Goal: Navigation & Orientation: Find specific page/section

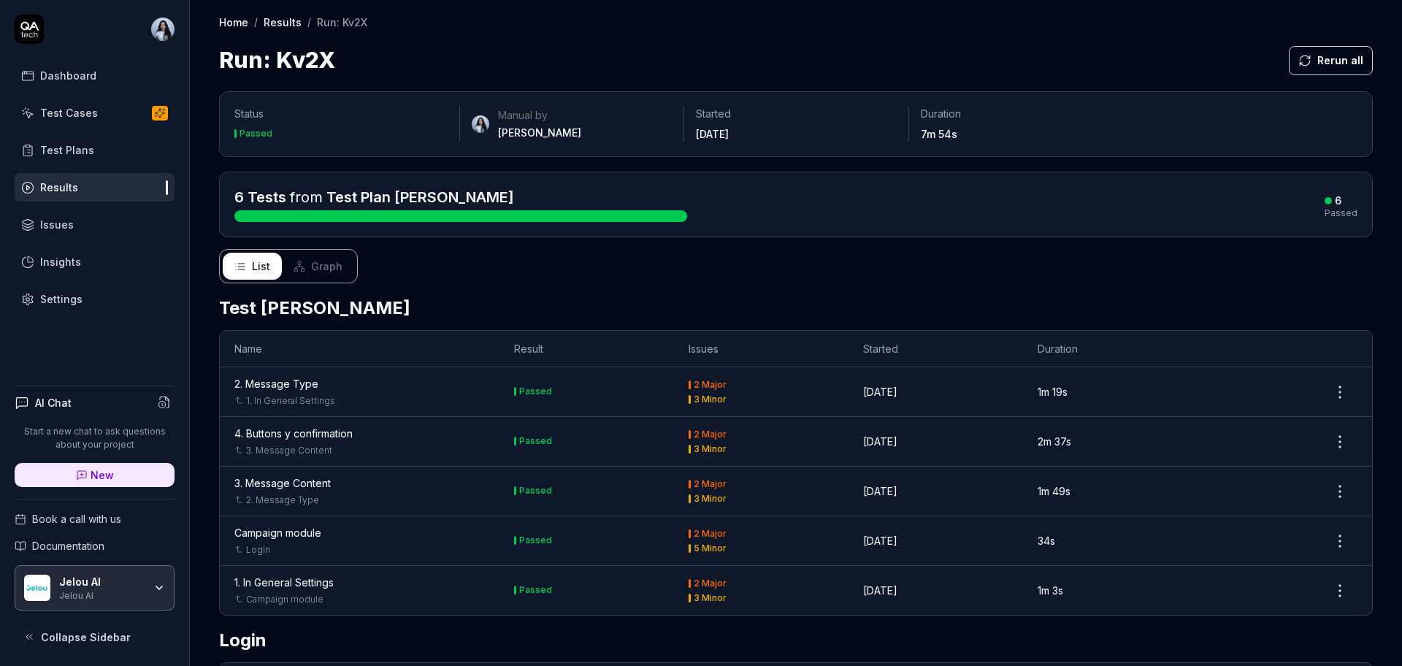
click at [121, 115] on link "Test Cases" at bounding box center [95, 113] width 160 height 28
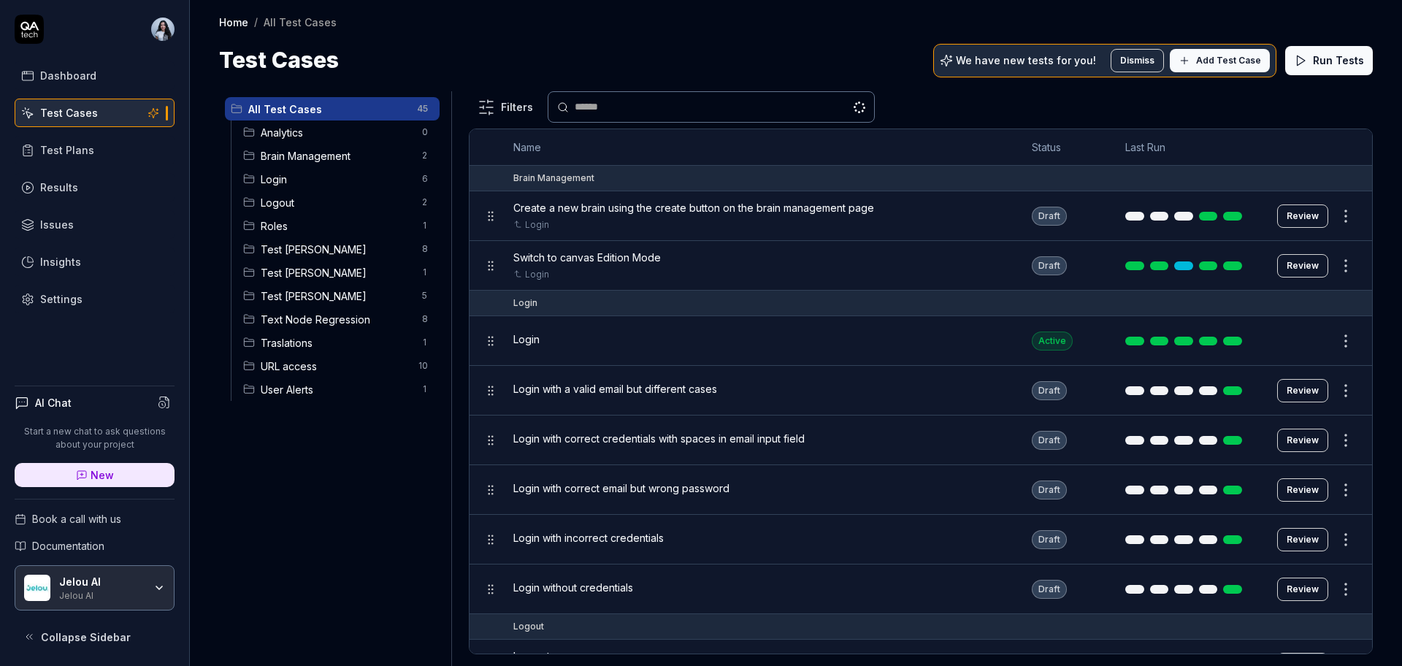
click at [151, 118] on icon at bounding box center [153, 113] width 13 height 12
click at [156, 110] on icon at bounding box center [153, 113] width 13 height 12
click at [169, 117] on link "Test Cases" at bounding box center [95, 113] width 160 height 28
click at [93, 160] on link "Test Plans" at bounding box center [95, 150] width 160 height 28
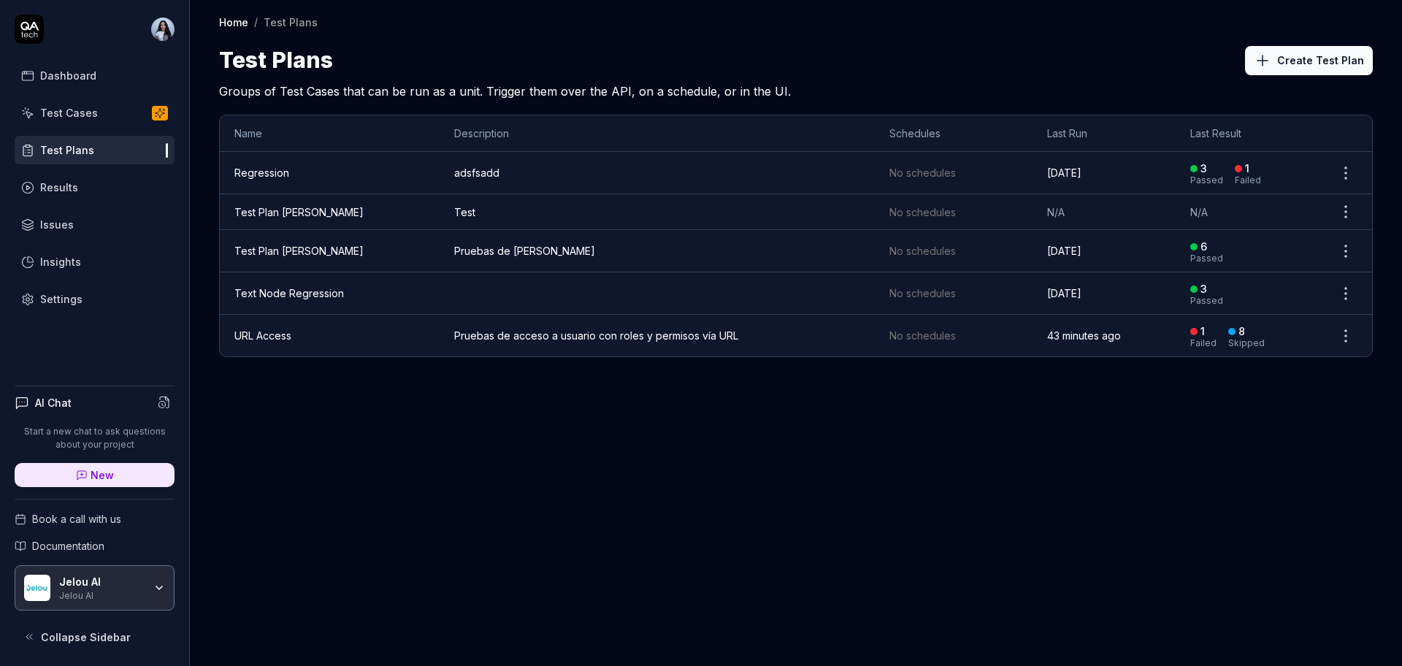
click at [159, 109] on icon at bounding box center [159, 112] width 9 height 9
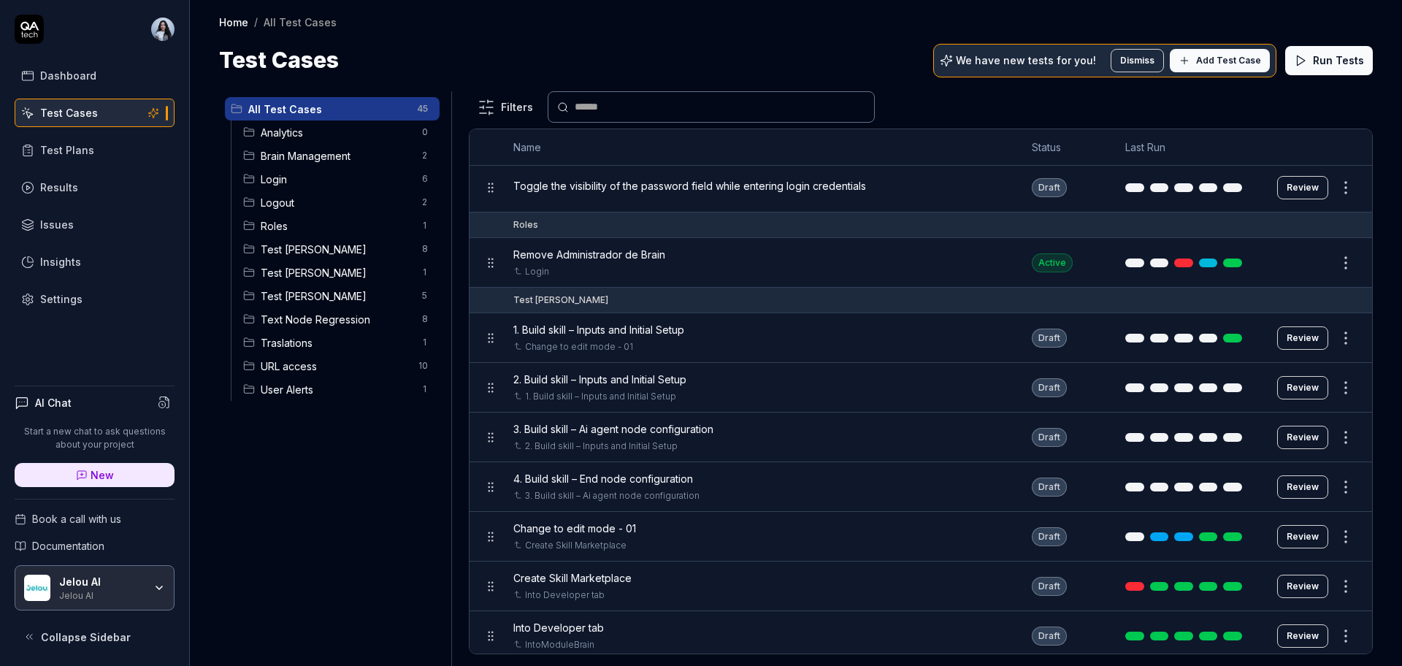
scroll to position [475, 0]
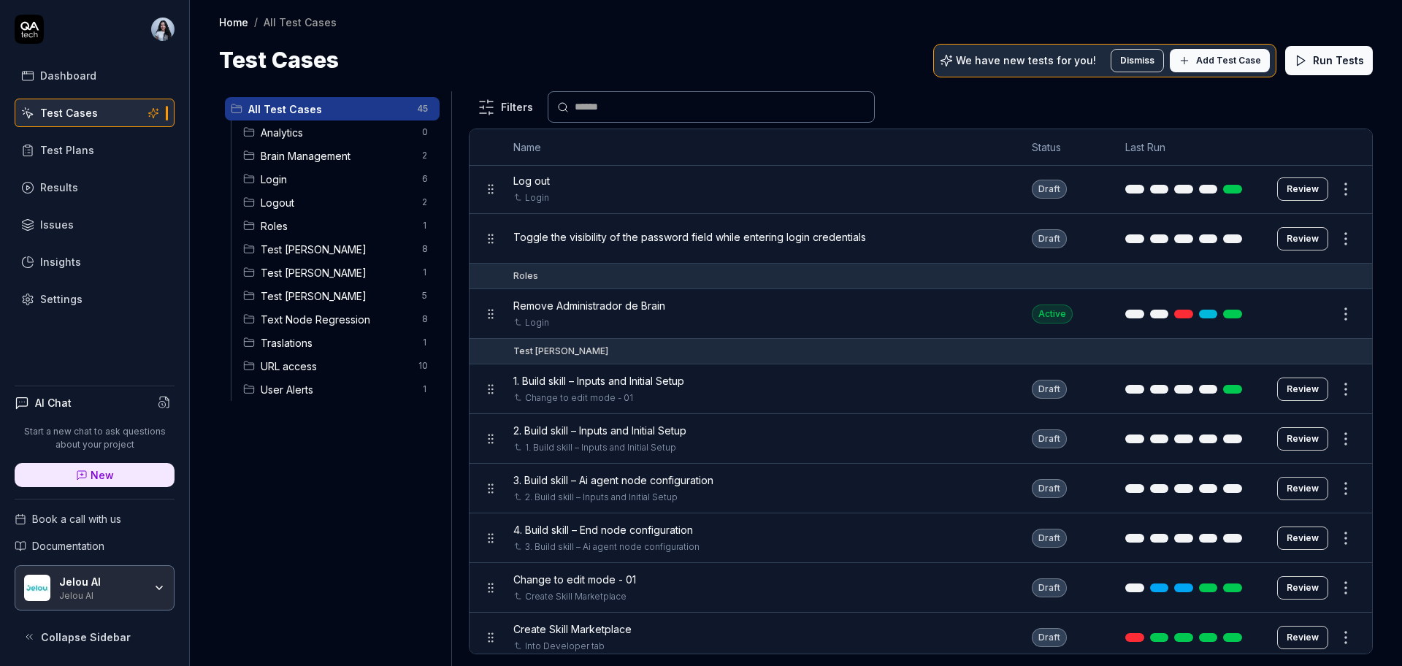
click at [308, 247] on span "Test [PERSON_NAME]" at bounding box center [337, 249] width 153 height 15
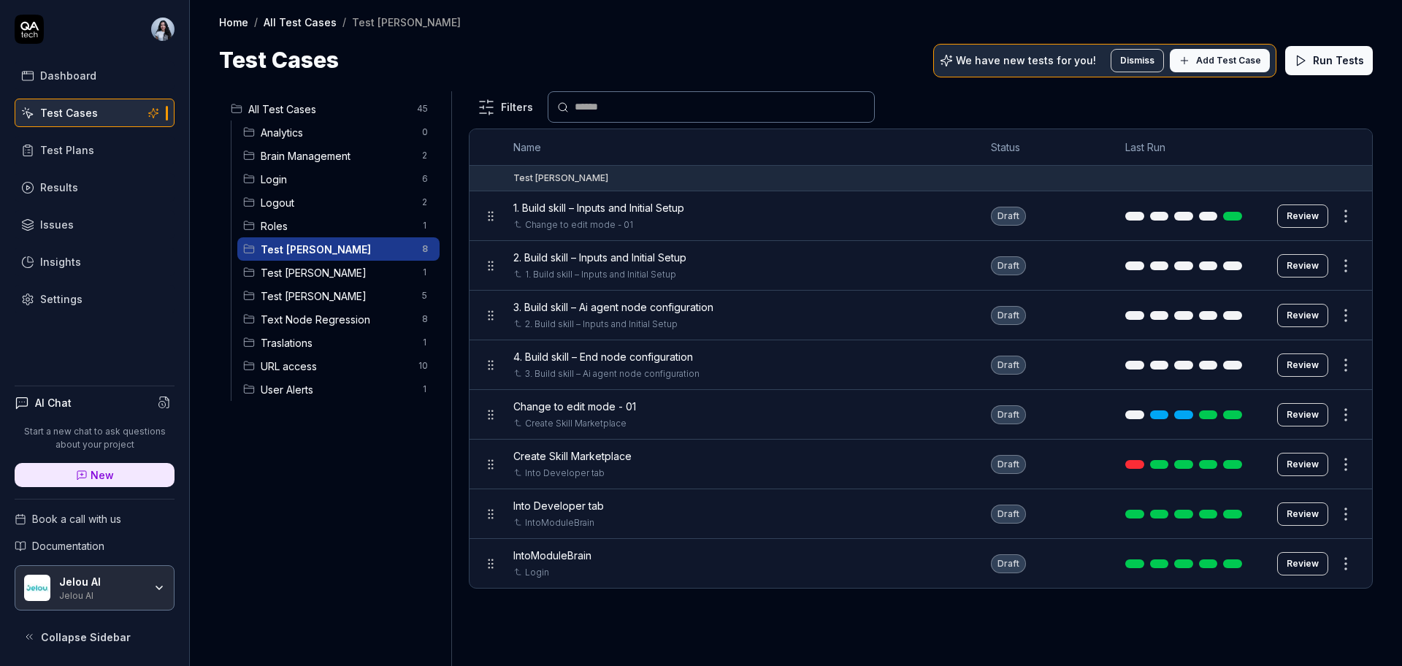
scroll to position [0, 0]
click at [337, 232] on span "Roles" at bounding box center [337, 225] width 153 height 15
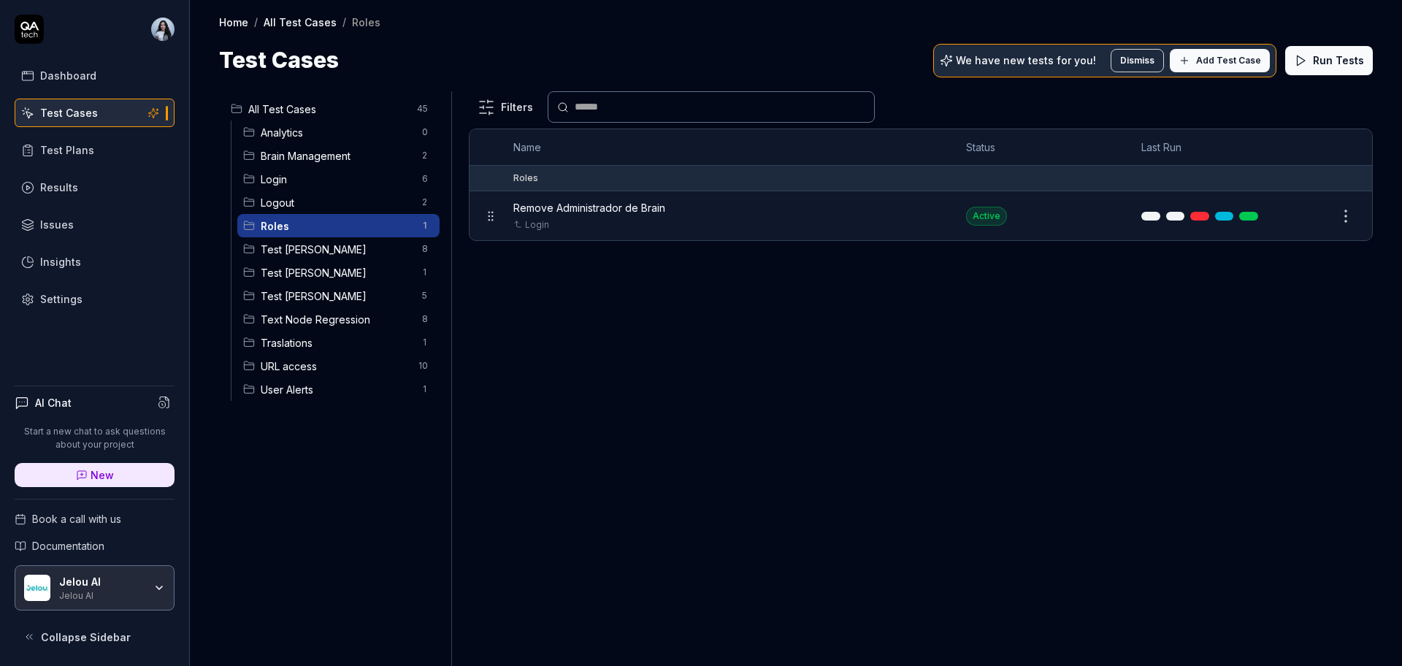
click at [309, 177] on span "Login" at bounding box center [337, 179] width 153 height 15
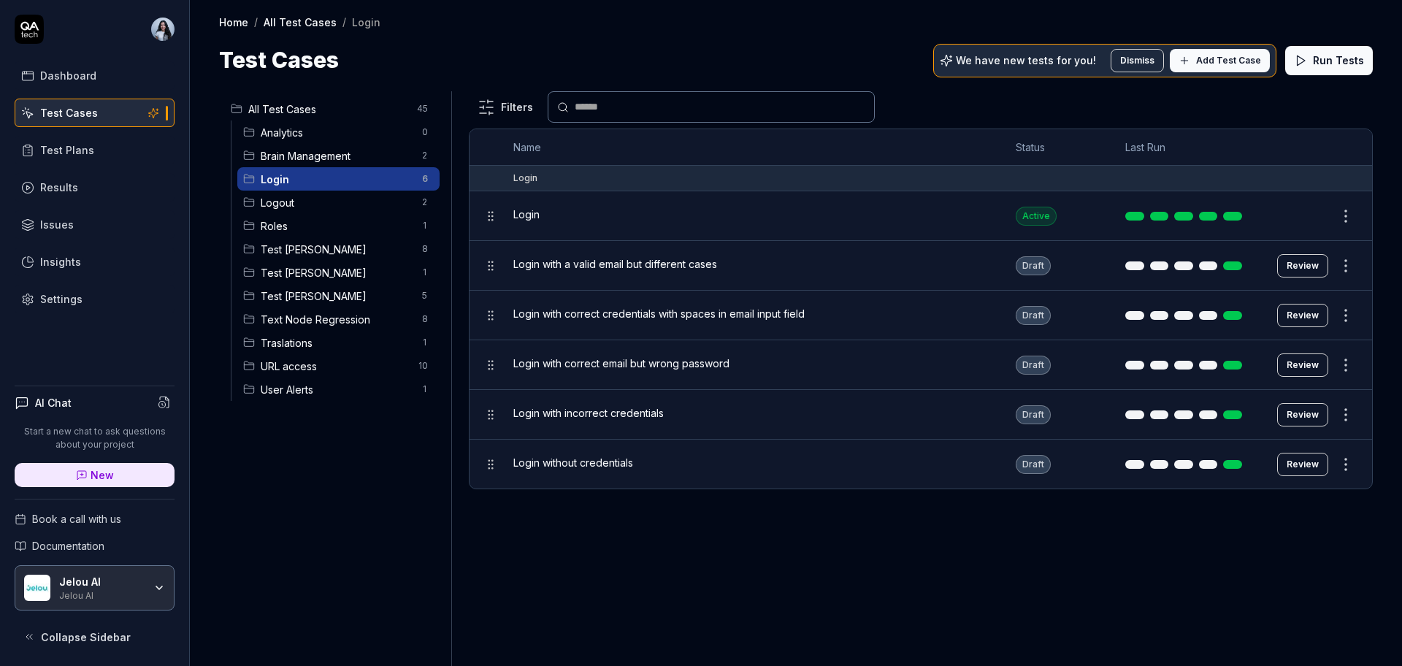
click at [297, 250] on span "Test [PERSON_NAME]" at bounding box center [337, 249] width 153 height 15
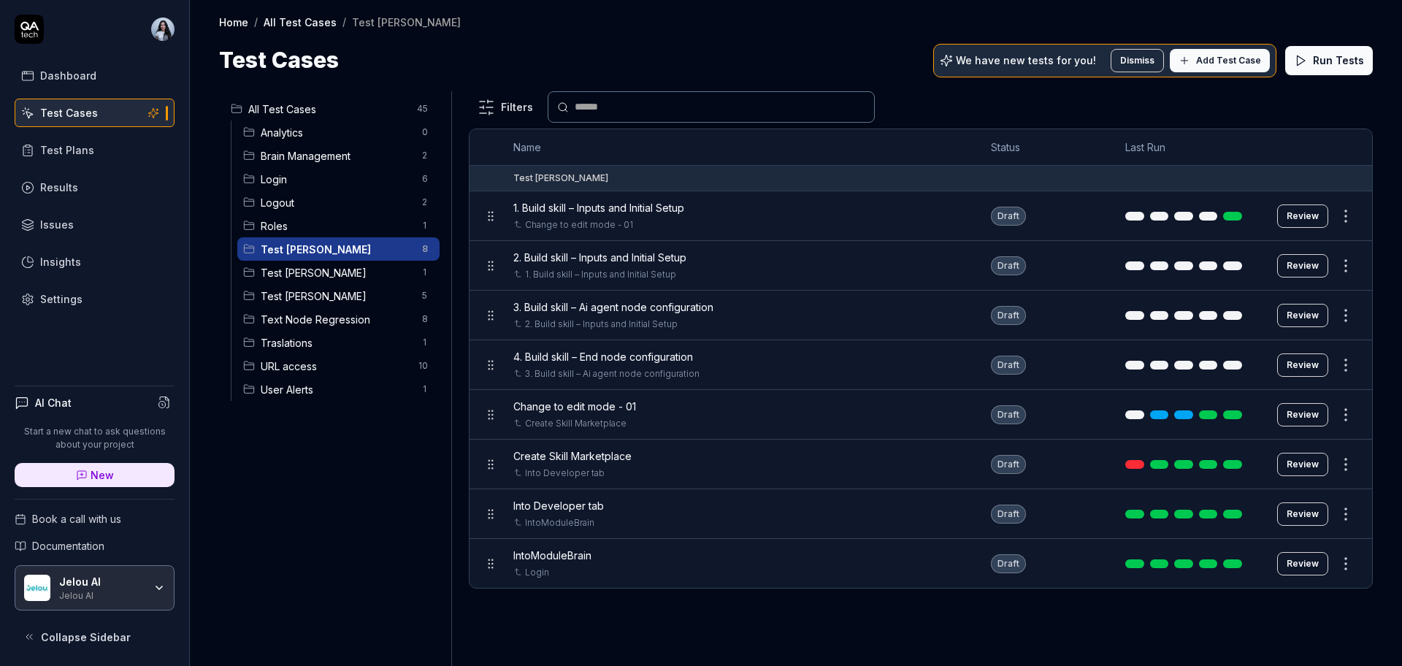
click at [307, 295] on span "Test [PERSON_NAME]" at bounding box center [337, 295] width 153 height 15
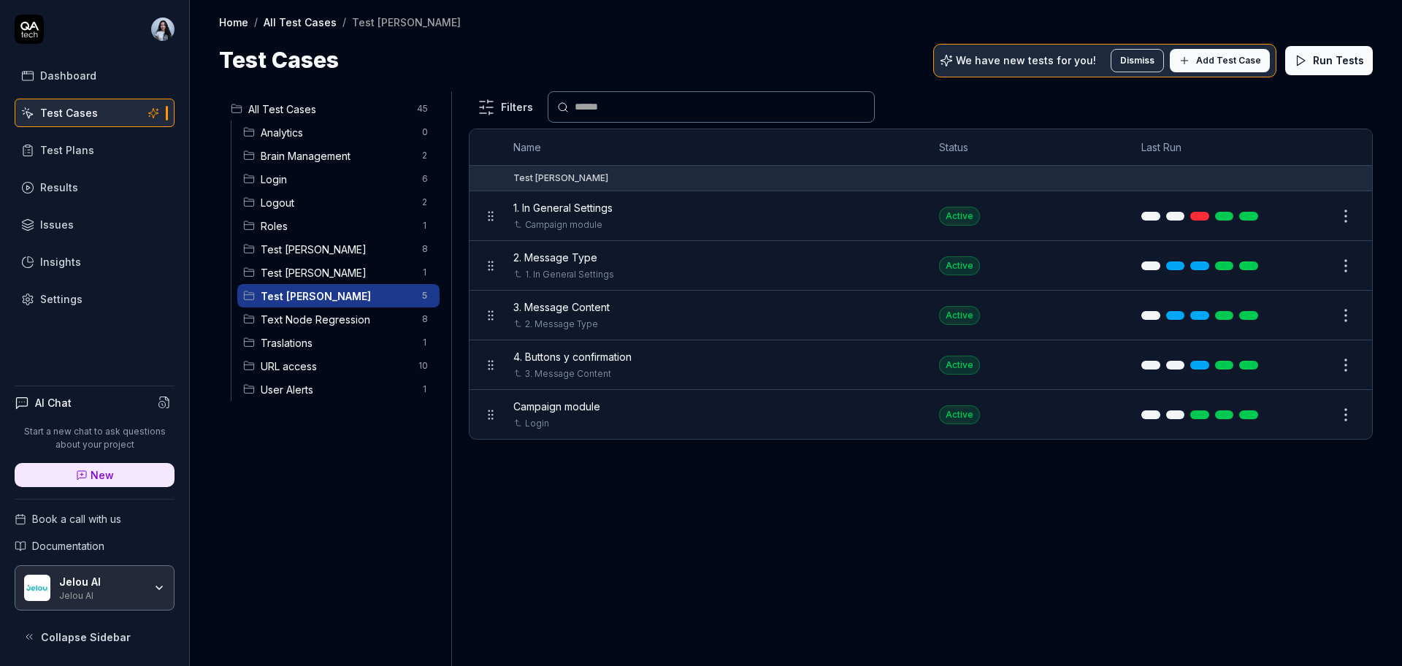
click at [81, 155] on div "Test Plans" at bounding box center [67, 149] width 54 height 15
